Goal: Task Accomplishment & Management: Complete application form

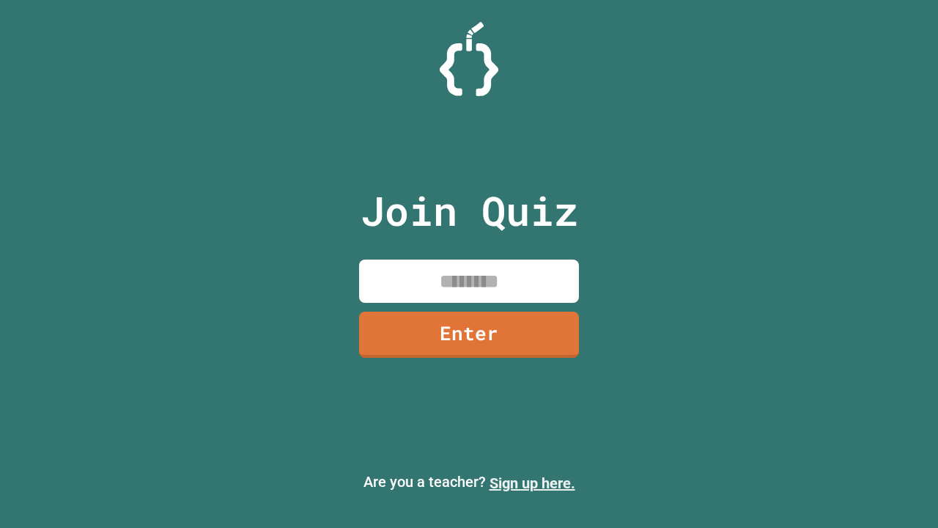
click at [532, 483] on link "Sign up here." at bounding box center [532, 483] width 86 height 18
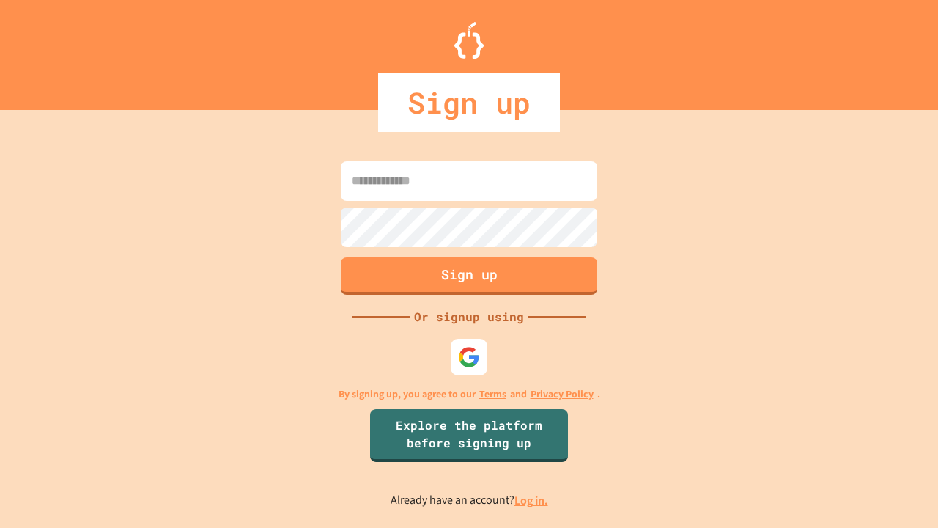
click at [532, 500] on link "Log in." at bounding box center [531, 499] width 34 height 15
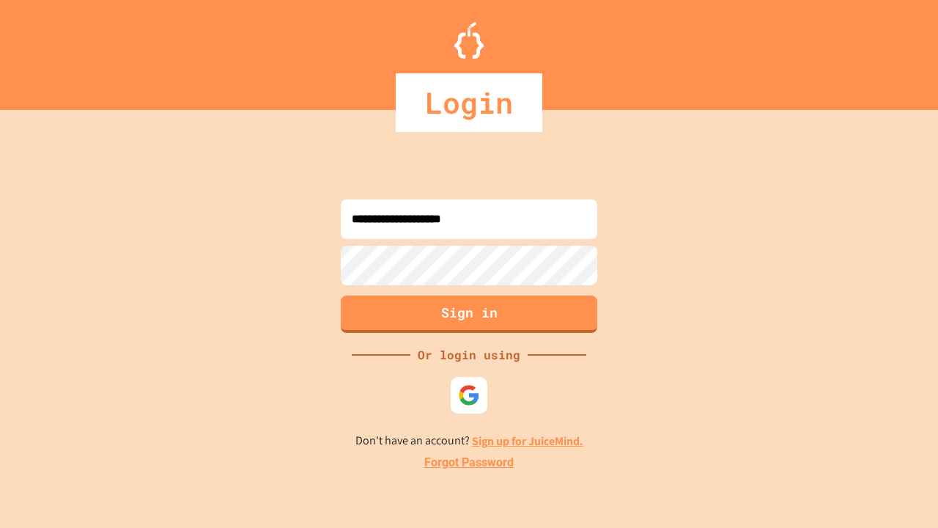
type input "**********"
